Goal: Task Accomplishment & Management: Manage account settings

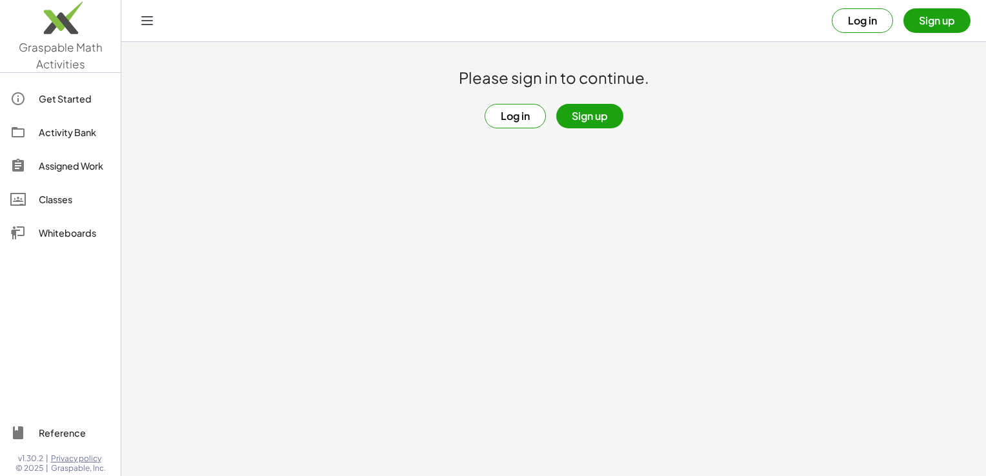
click at [608, 121] on button "Sign up" at bounding box center [589, 116] width 67 height 25
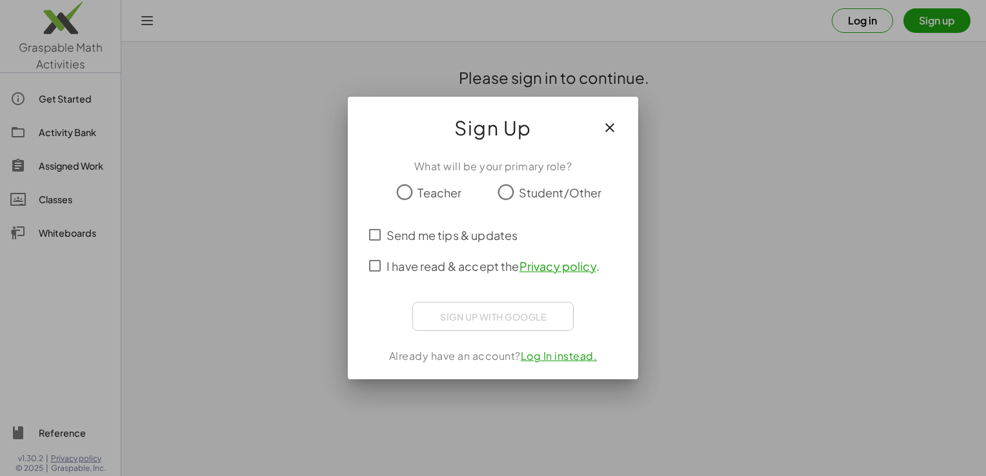
click at [525, 194] on span "Student/Other" at bounding box center [560, 192] width 83 height 17
click at [482, 263] on span "I have read & accept the Privacy policy ." at bounding box center [493, 266] width 213 height 17
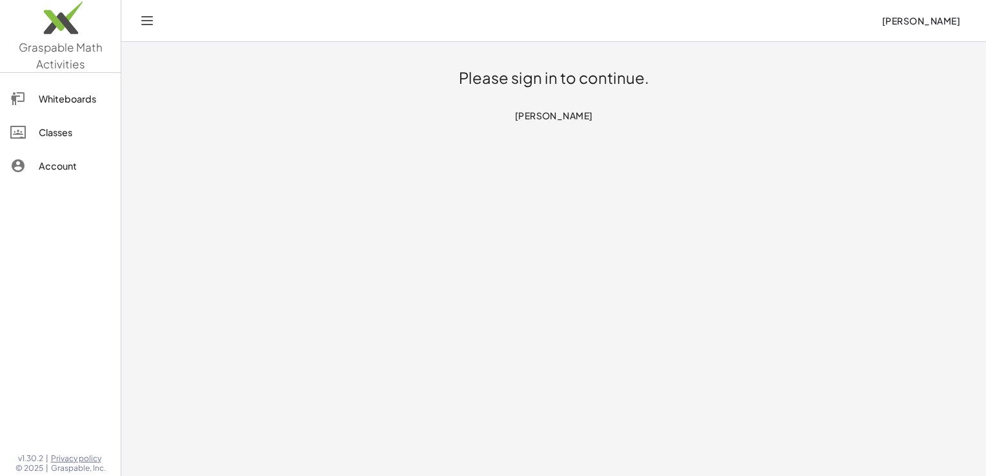
click at [566, 78] on h1 "Please sign in to continue." at bounding box center [554, 78] width 190 height 21
click at [567, 100] on div "Please sign in to continue. [PERSON_NAME]" at bounding box center [554, 84] width 775 height 85
click at [114, 108] on link "Whiteboards" at bounding box center [60, 98] width 110 height 31
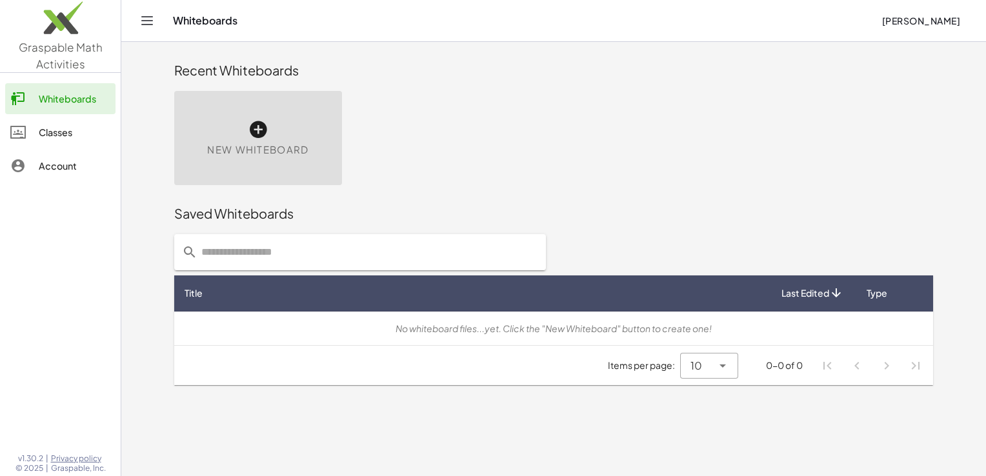
click at [103, 142] on link "Classes" at bounding box center [60, 132] width 110 height 31
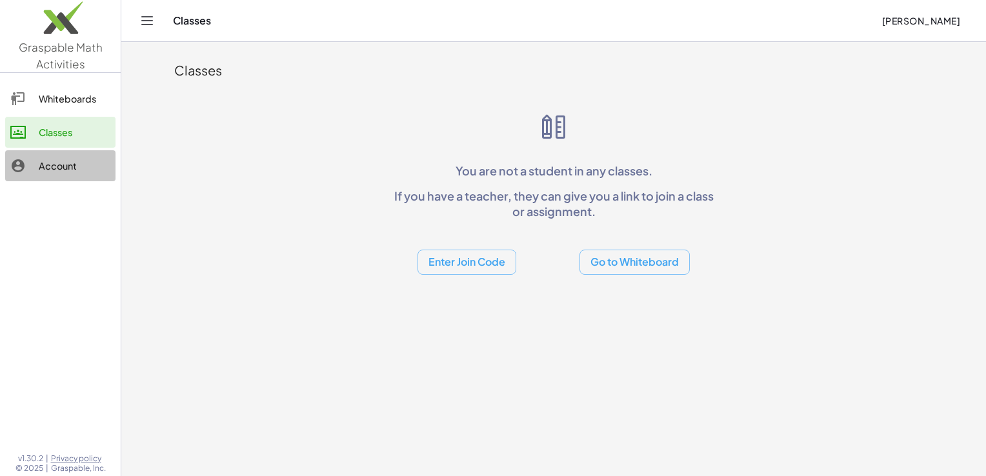
click at [96, 161] on div "Account" at bounding box center [75, 165] width 72 height 15
